Goal: Check status: Check status

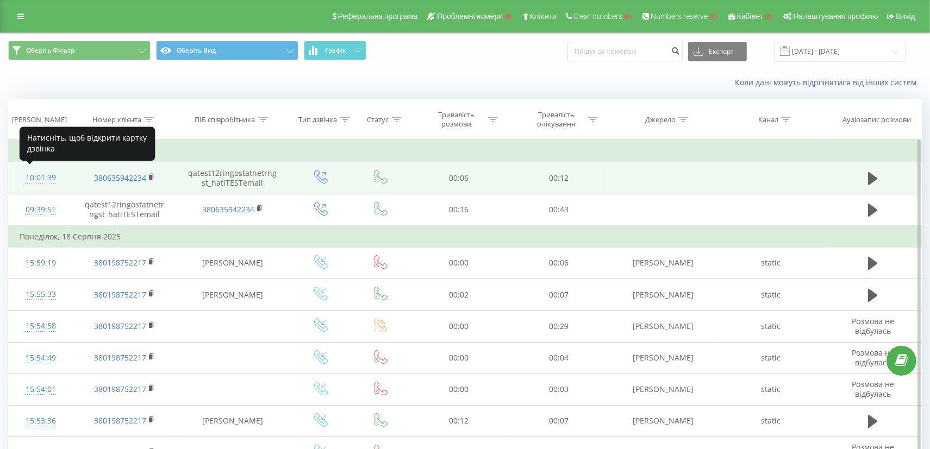
click at [34, 175] on div "10:01:39" at bounding box center [41, 177] width 42 height 21
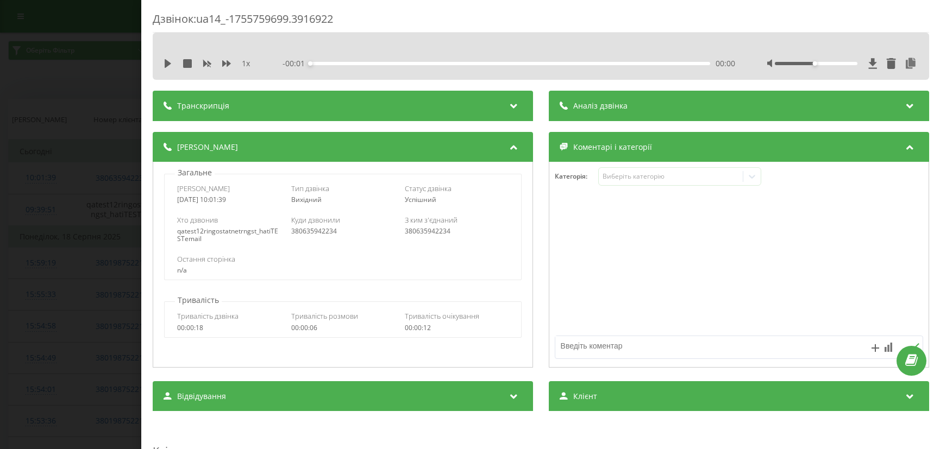
click at [128, 68] on div "Дзвінок : ua14_-1755759699.3916922 1 x - 00:01 00:00 00:00 Транскрипція Для AI-…" at bounding box center [470, 224] width 940 height 449
